Goal: Find specific page/section: Find specific page/section

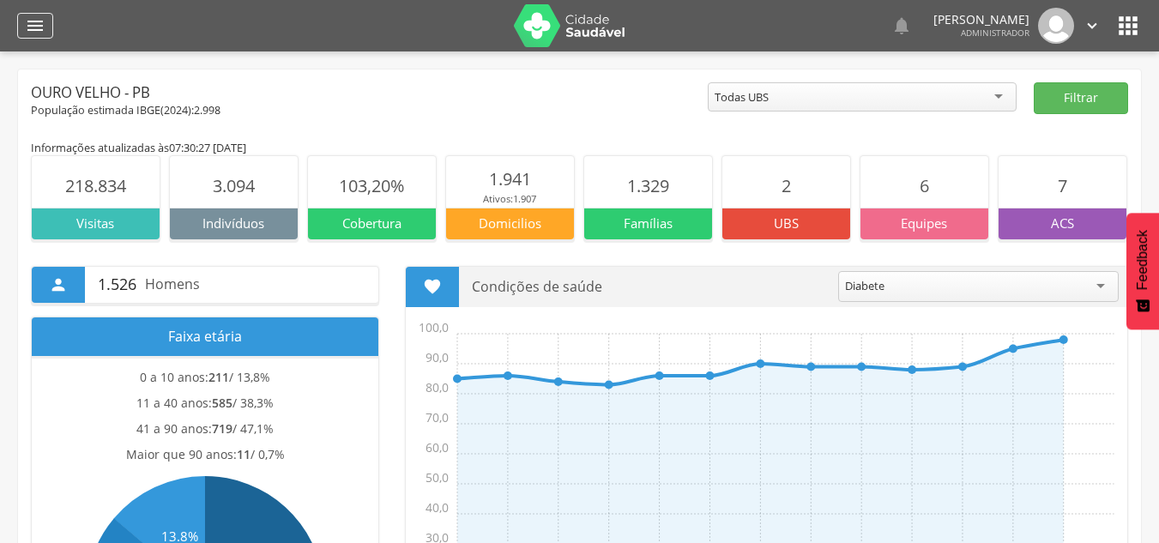
click at [33, 26] on icon "" at bounding box center [35, 25] width 21 height 21
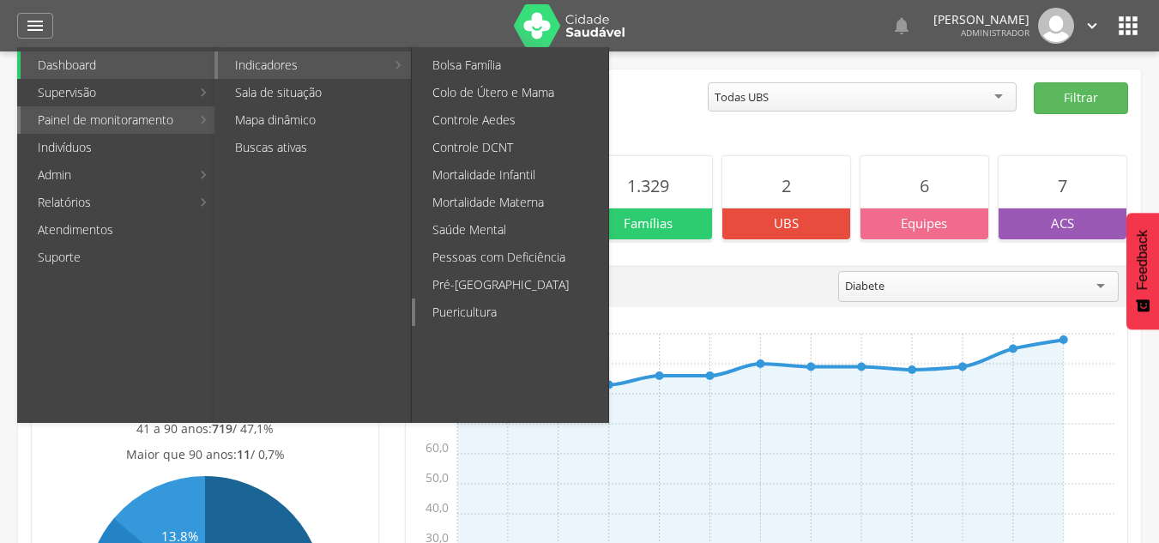
click at [499, 304] on link "Puericultura" at bounding box center [511, 312] width 193 height 27
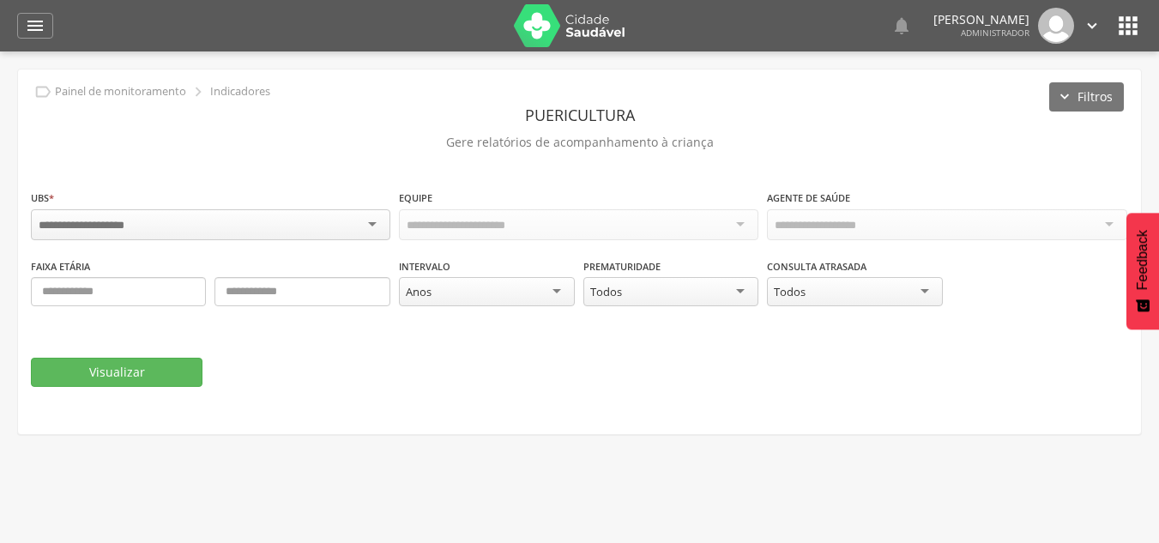
click at [372, 228] on div at bounding box center [211, 224] width 360 height 31
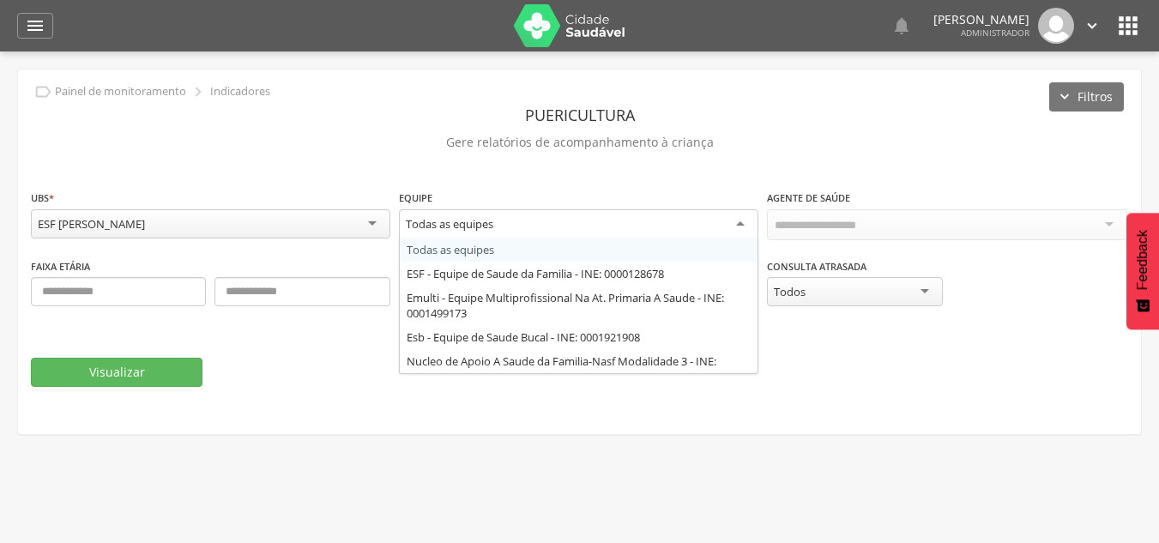
click at [566, 228] on div "Todas as equipes" at bounding box center [579, 224] width 360 height 31
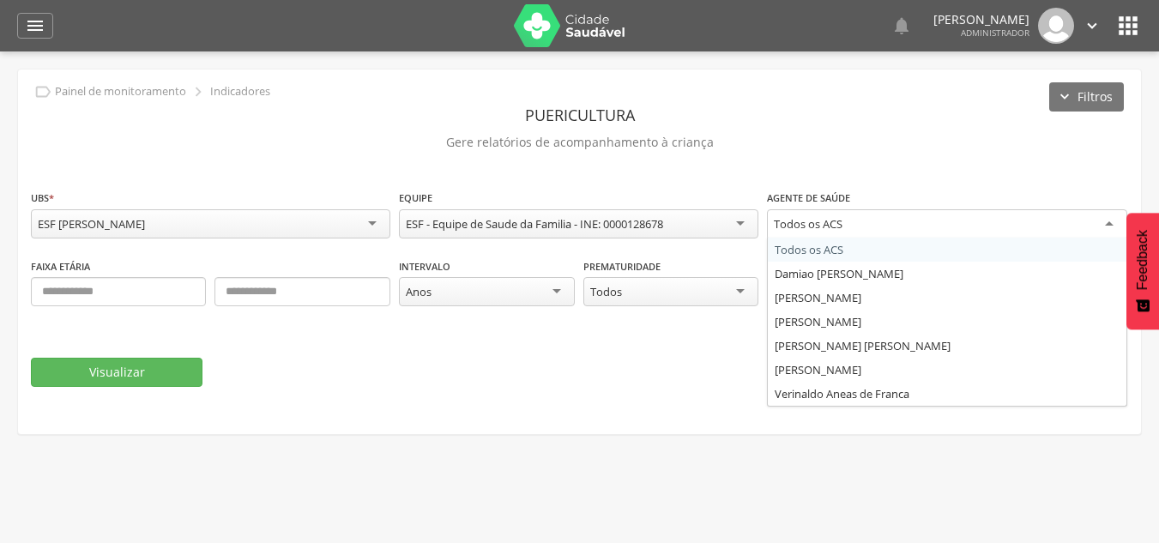
click at [859, 220] on div "Todos os ACS" at bounding box center [947, 224] width 360 height 31
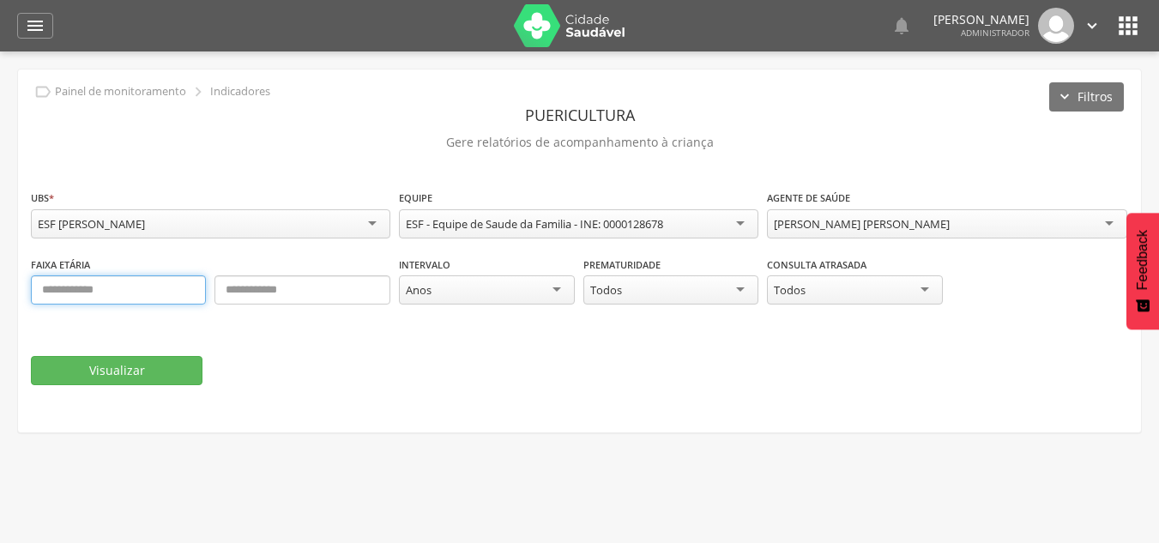
click at [158, 290] on input "text" at bounding box center [118, 289] width 175 height 29
type input "*"
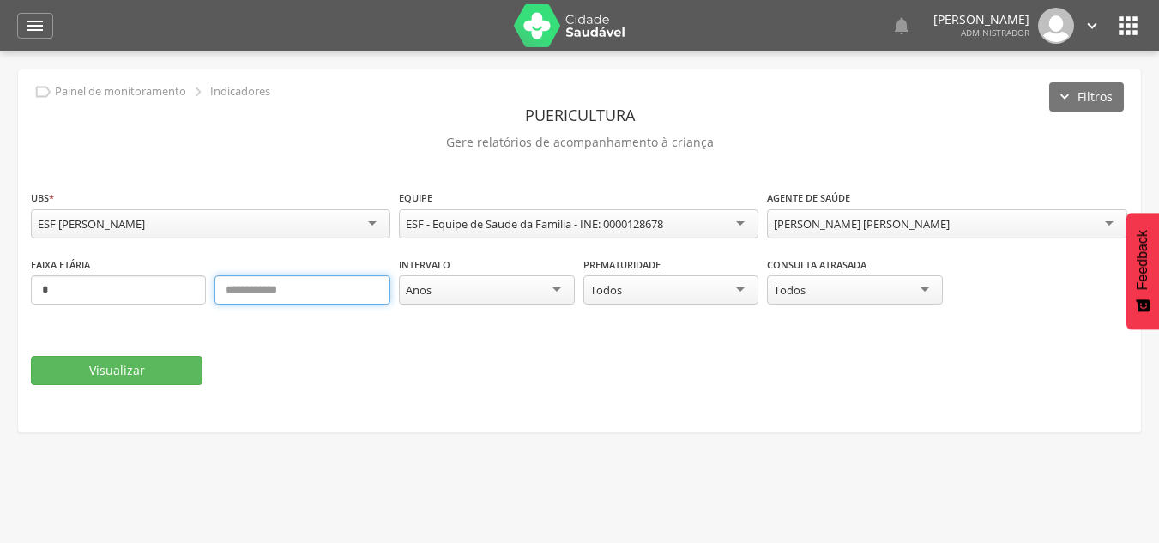
click at [266, 286] on input "text" at bounding box center [302, 289] width 175 height 29
type input "*"
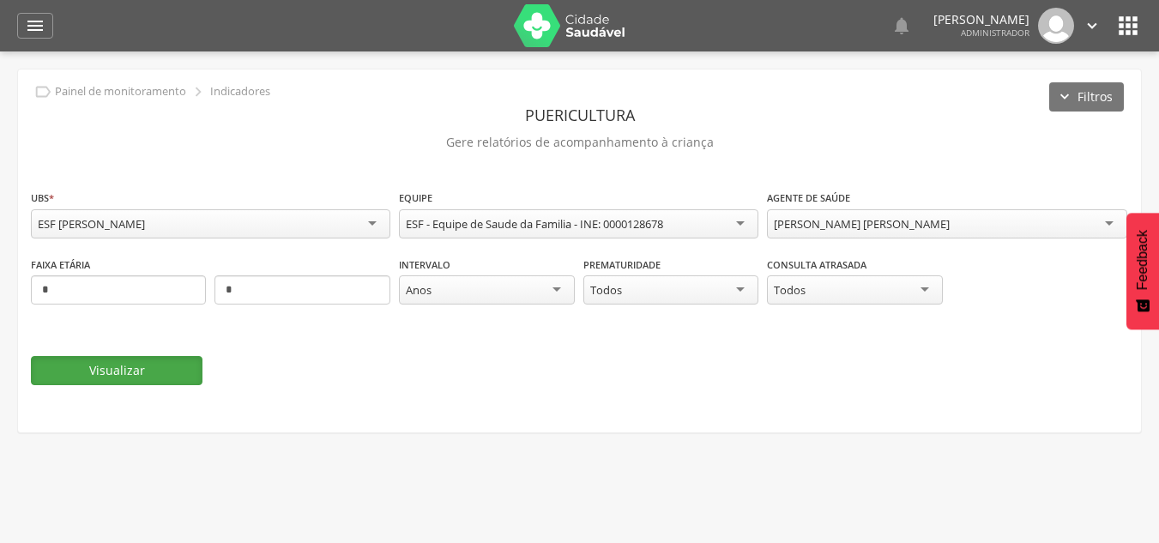
click at [128, 365] on button "Visualizar" at bounding box center [117, 370] width 172 height 29
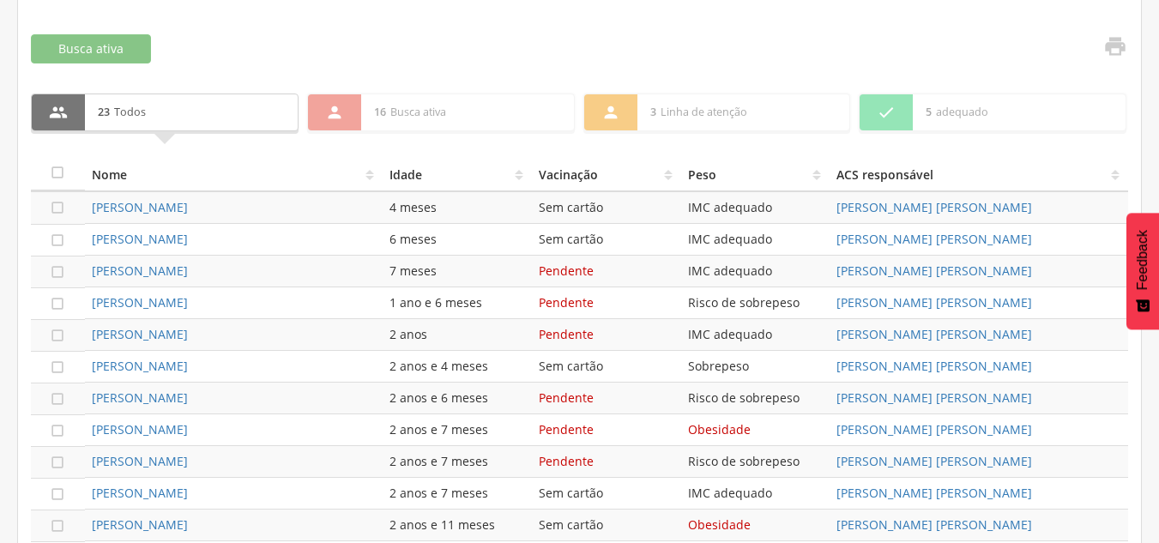
scroll to position [515, 0]
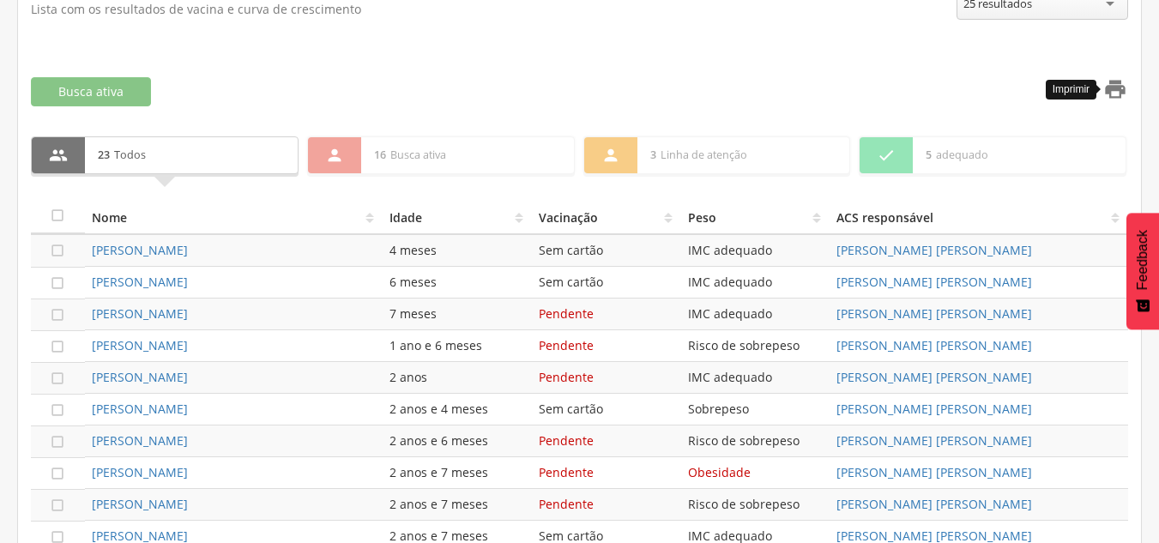
click at [1105, 94] on icon "" at bounding box center [1116, 89] width 24 height 24
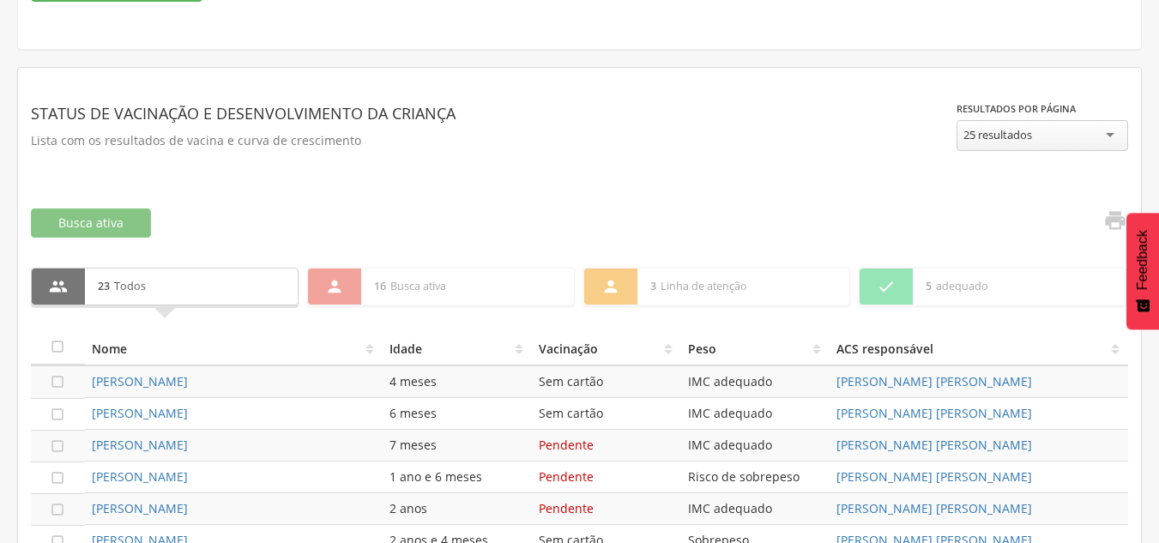
scroll to position [172, 0]
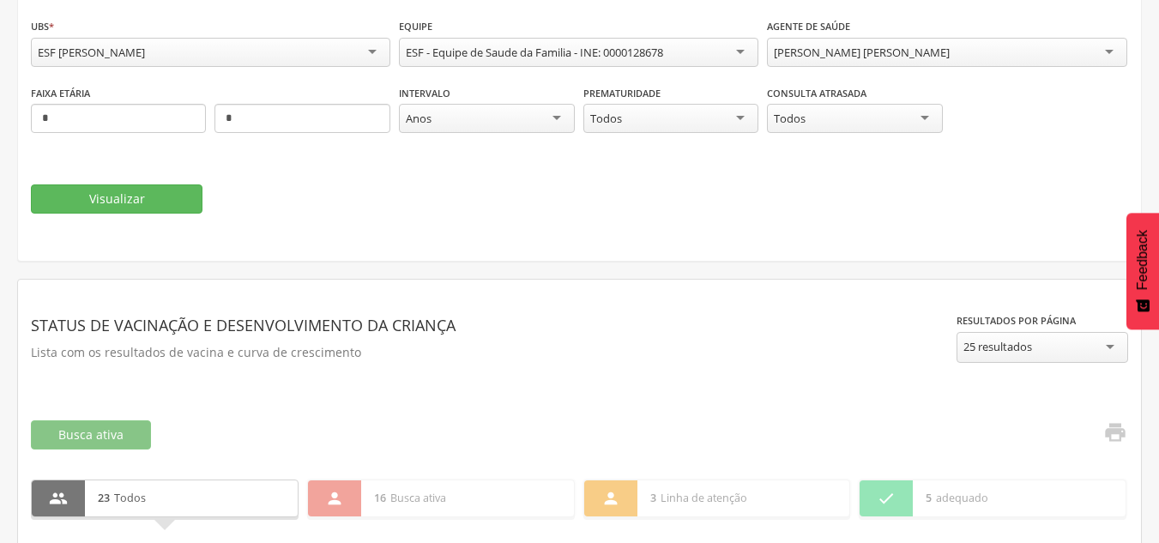
click at [901, 51] on div "[PERSON_NAME] [PERSON_NAME]" at bounding box center [862, 52] width 176 height 15
click at [142, 201] on button "Visualizar" at bounding box center [117, 199] width 172 height 29
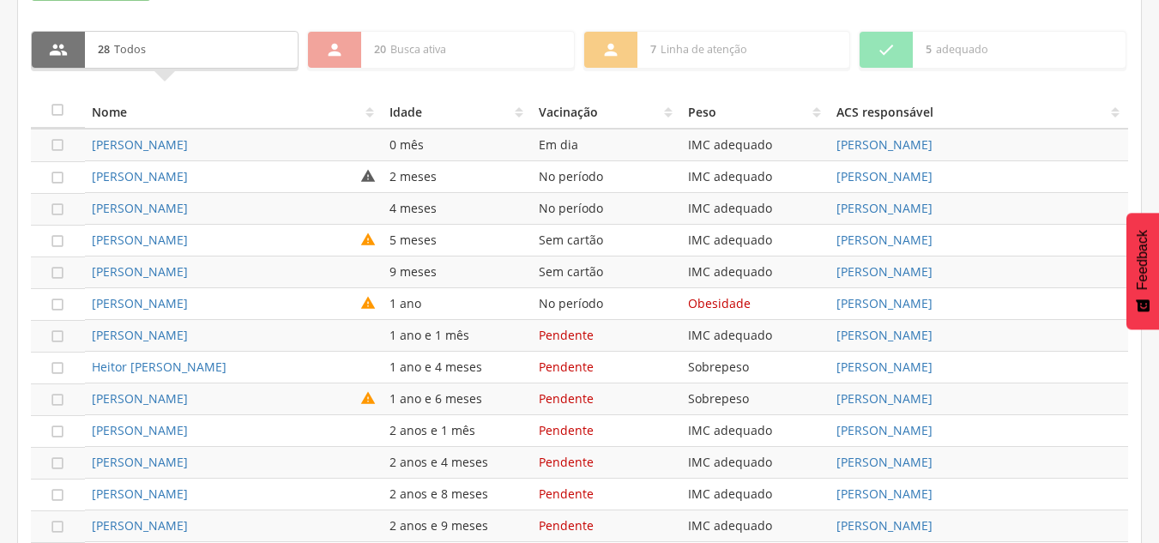
scroll to position [614, 0]
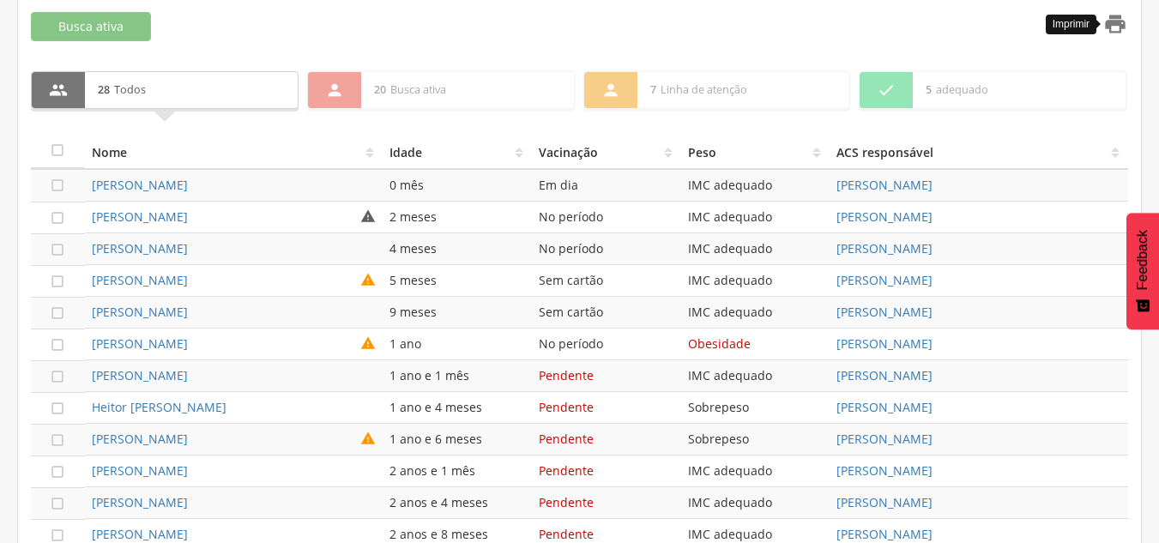
click at [1117, 26] on icon "" at bounding box center [1116, 24] width 24 height 24
